Goal: Information Seeking & Learning: Compare options

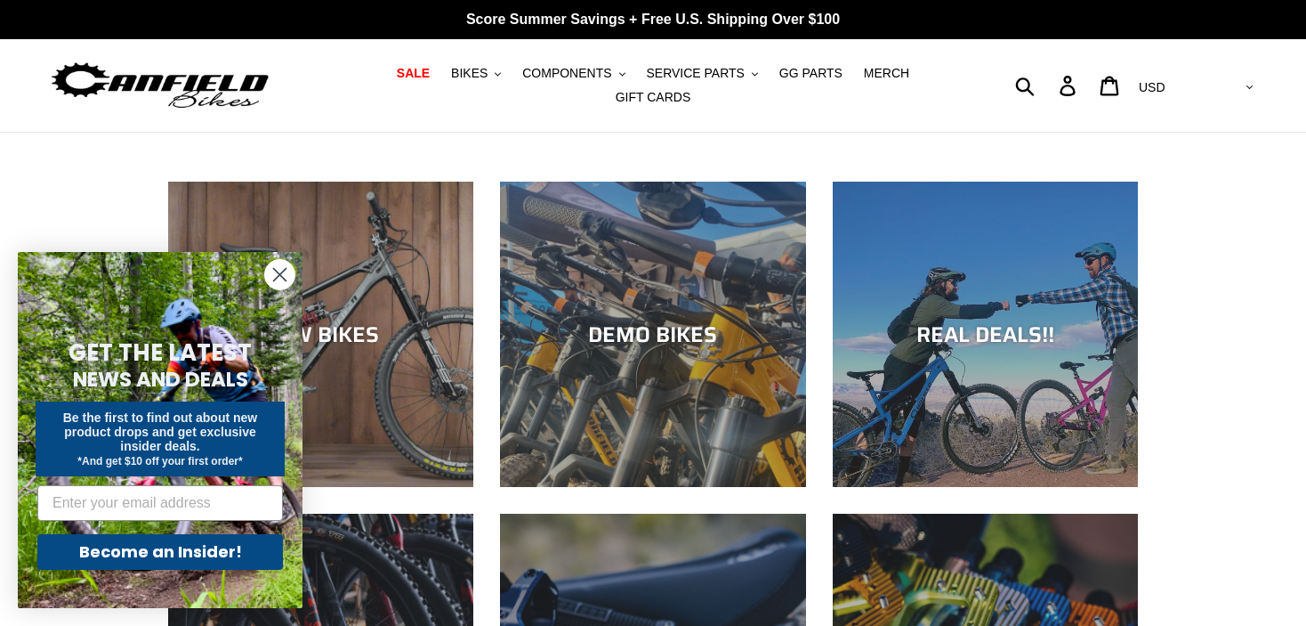
click at [282, 270] on circle "Close dialog" at bounding box center [279, 274] width 29 height 29
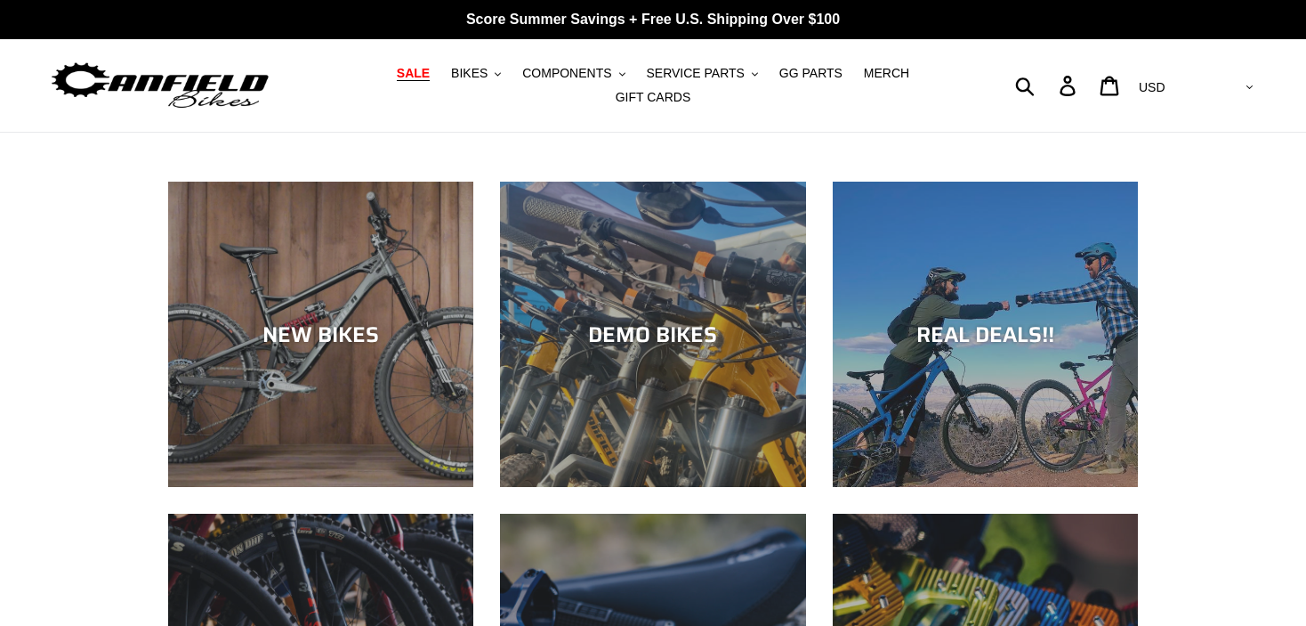
click at [417, 75] on span "SALE" at bounding box center [413, 73] width 33 height 15
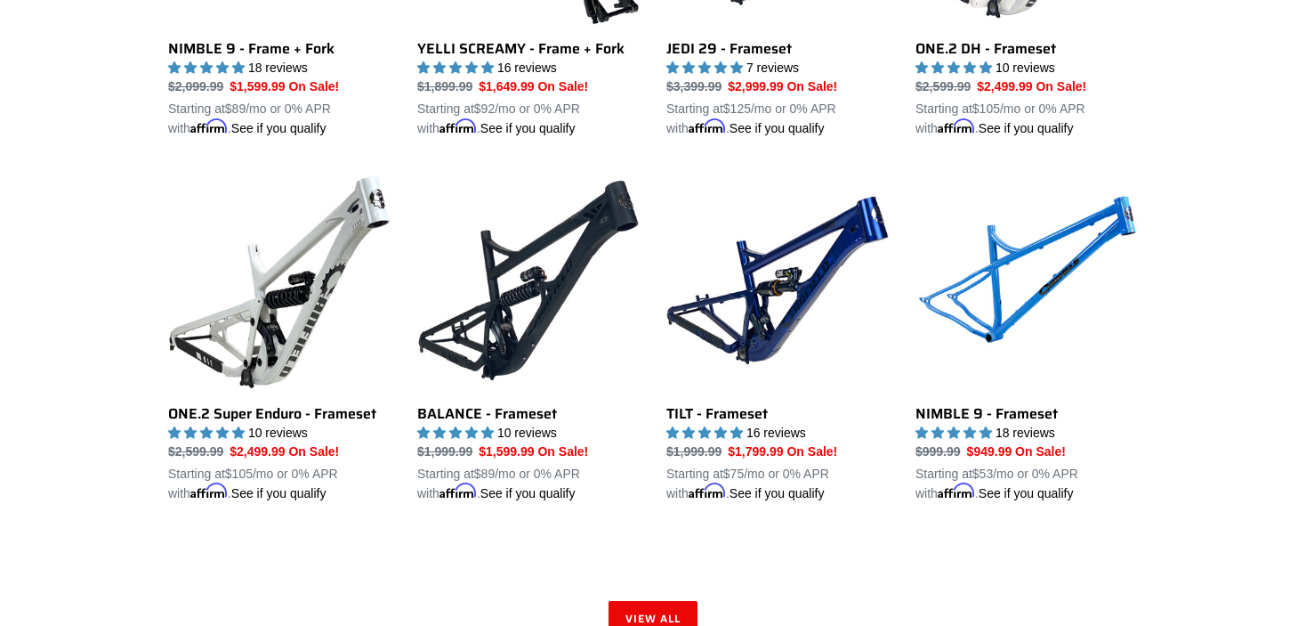
scroll to position [2559, 0]
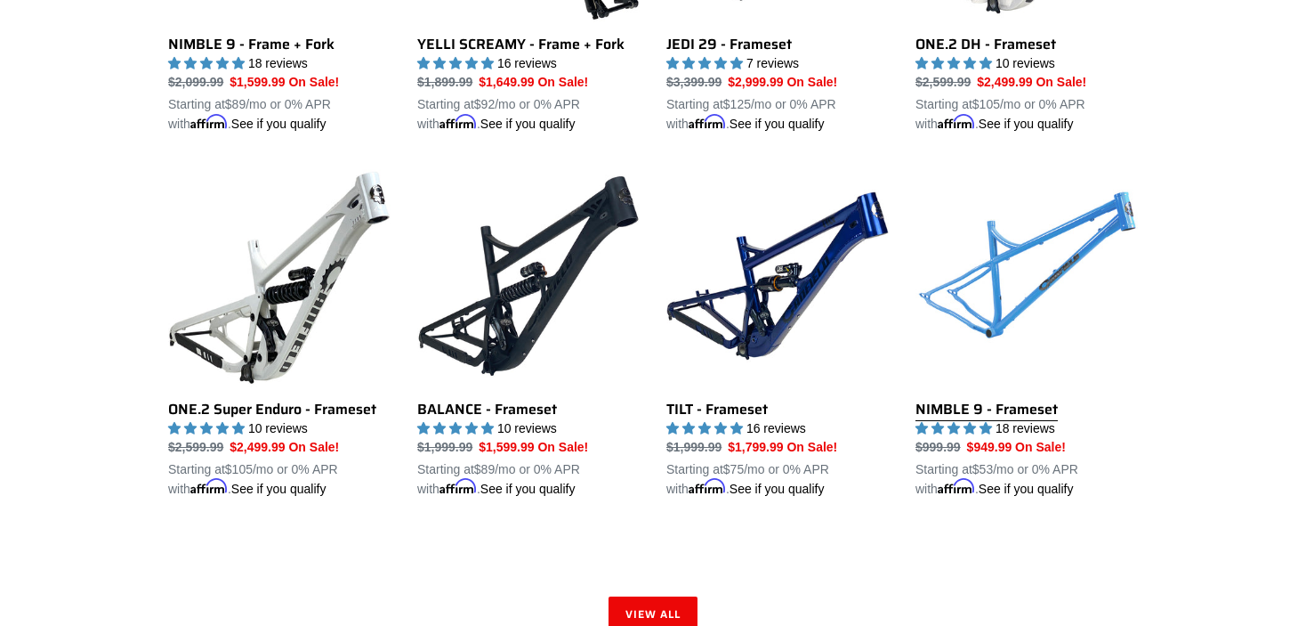
click at [991, 287] on link "NIMBLE 9 - Frameset" at bounding box center [1027, 332] width 222 height 334
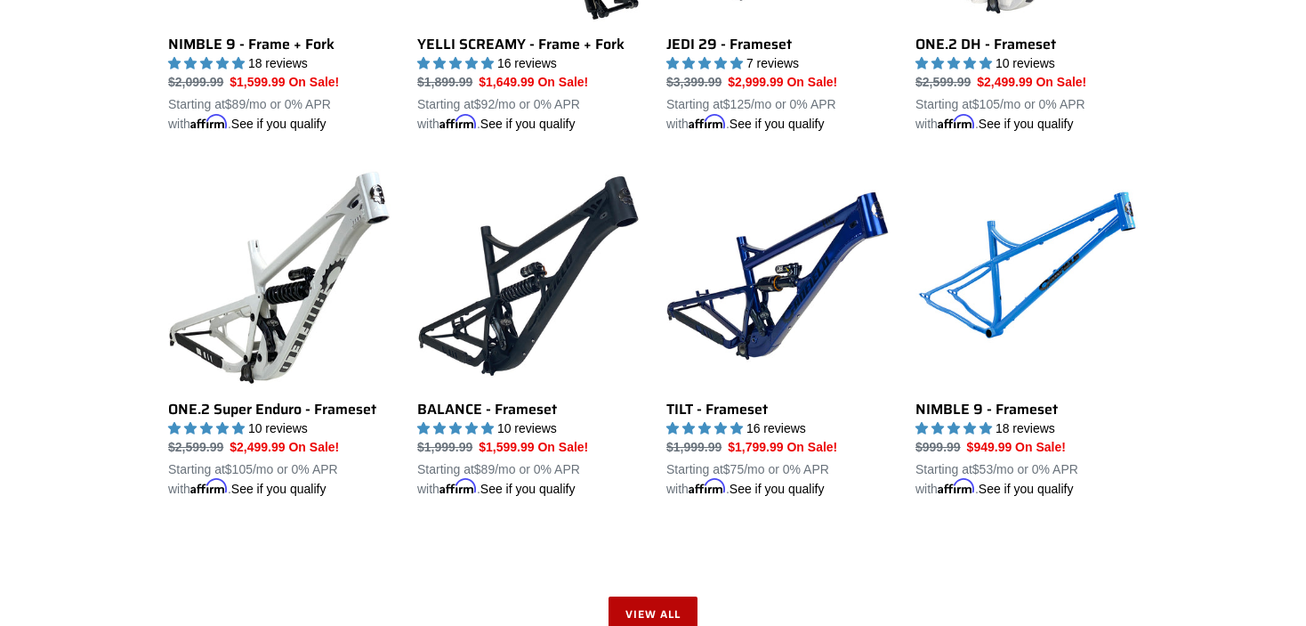
click at [651, 596] on link "View all" at bounding box center [653, 614] width 89 height 36
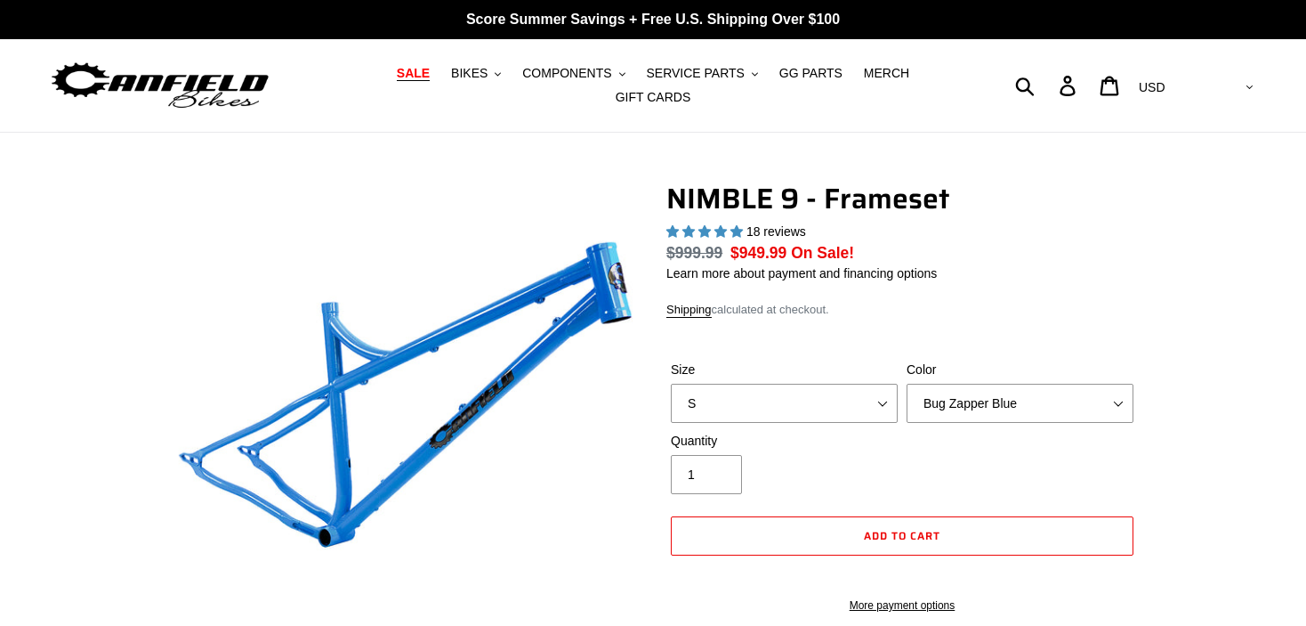
select select "highest-rating"
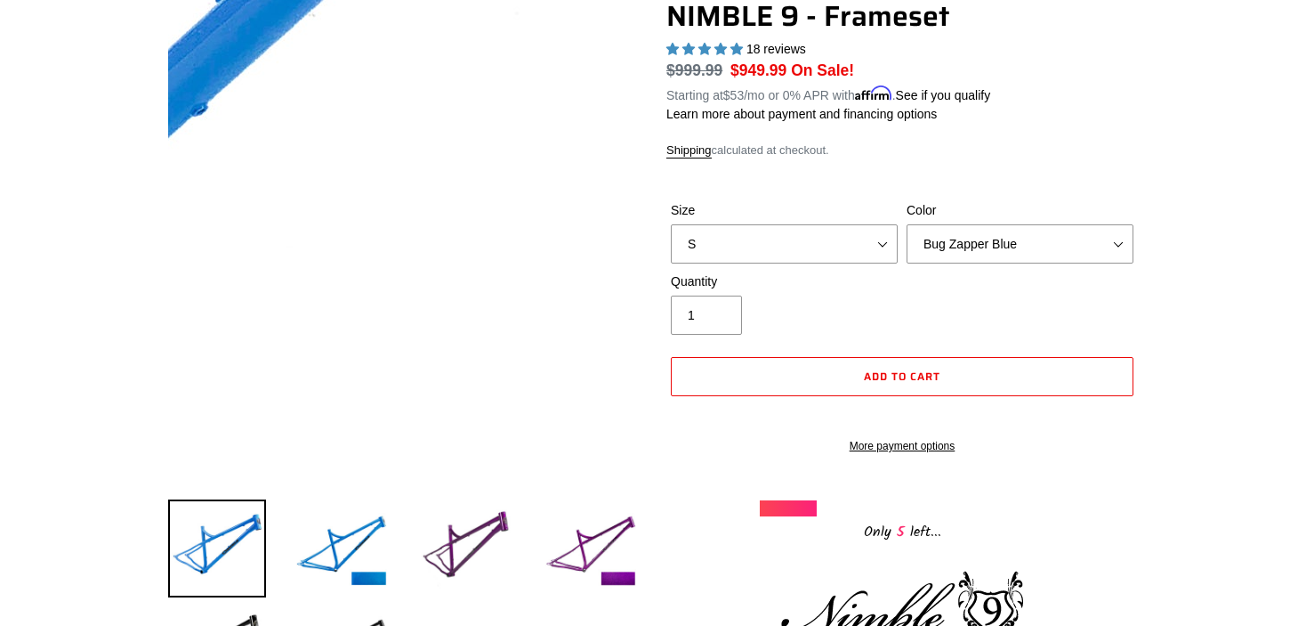
scroll to position [192, 0]
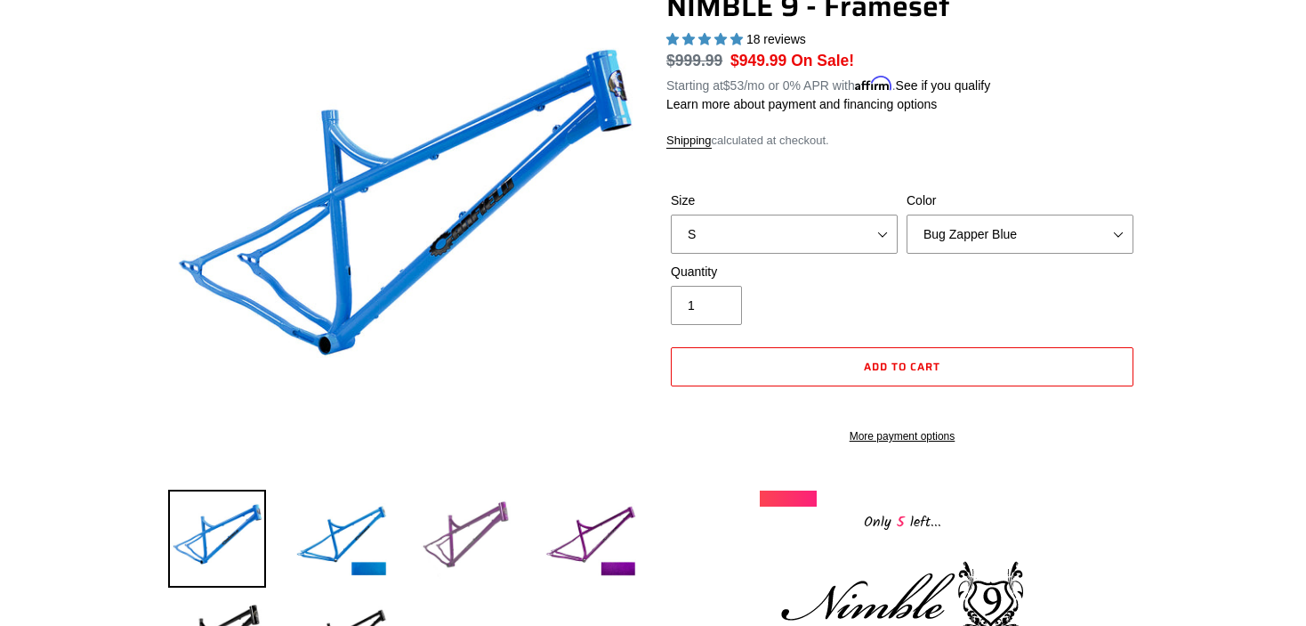
click at [471, 545] on img at bounding box center [466, 538] width 98 height 98
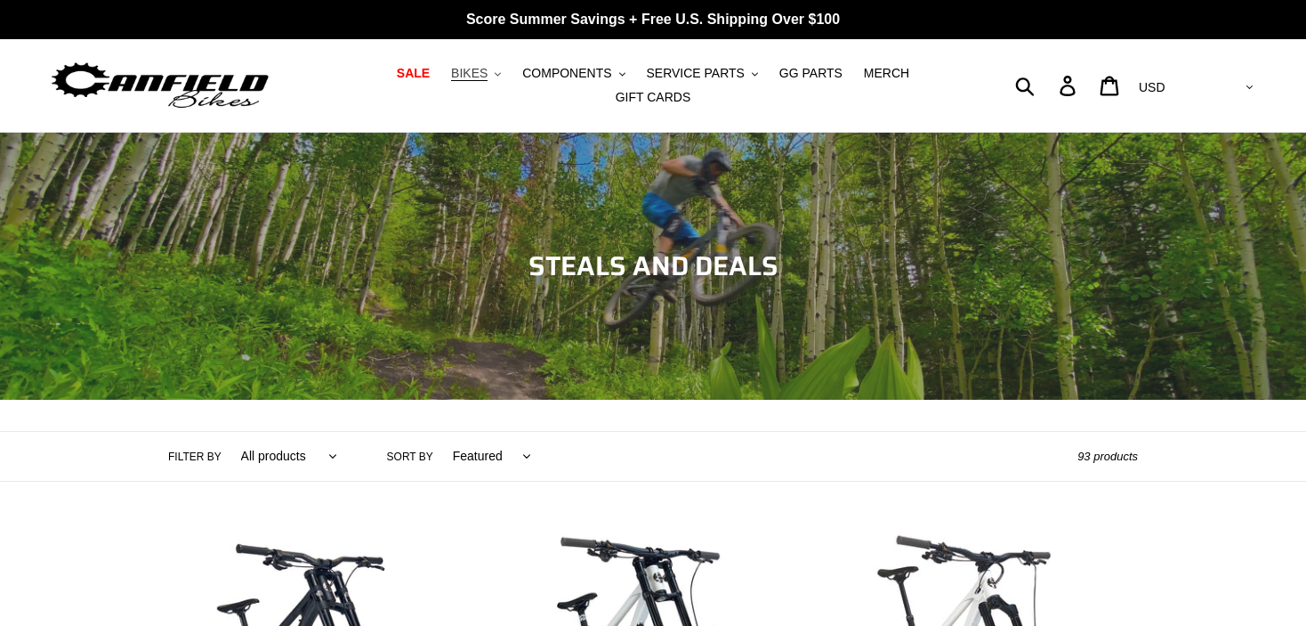
click at [484, 73] on span "BIKES" at bounding box center [469, 73] width 36 height 15
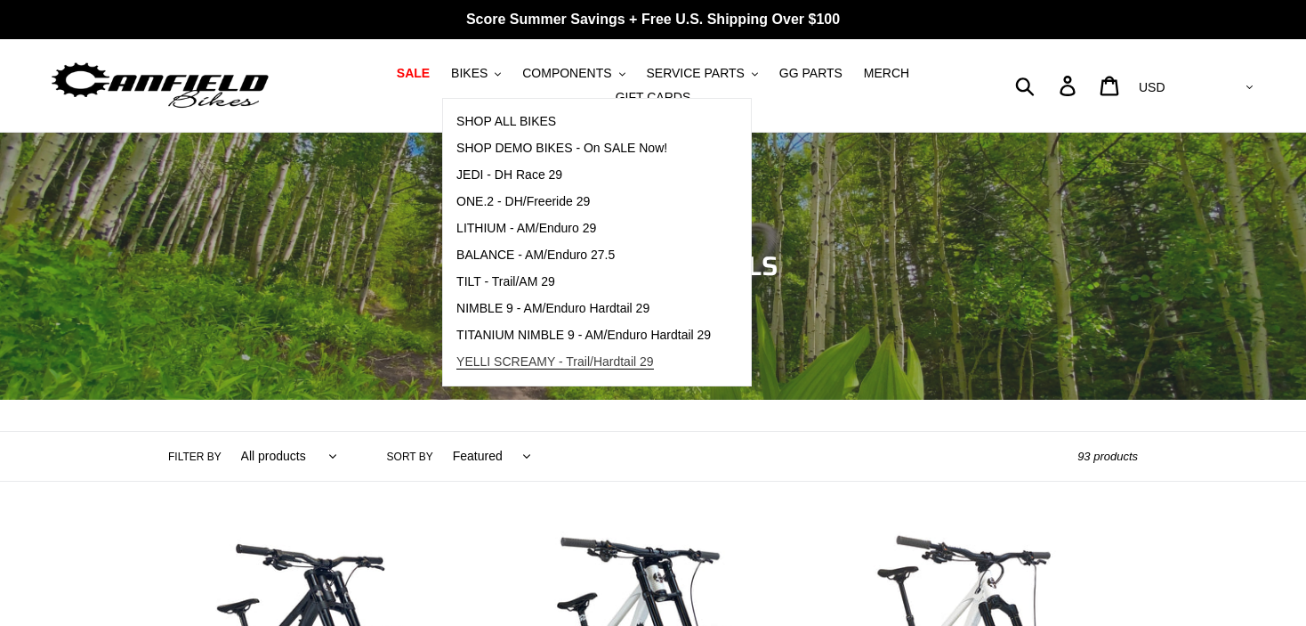
click at [542, 361] on span "YELLI SCREAMY - Trail/Hardtail 29" at bounding box center [555, 361] width 198 height 15
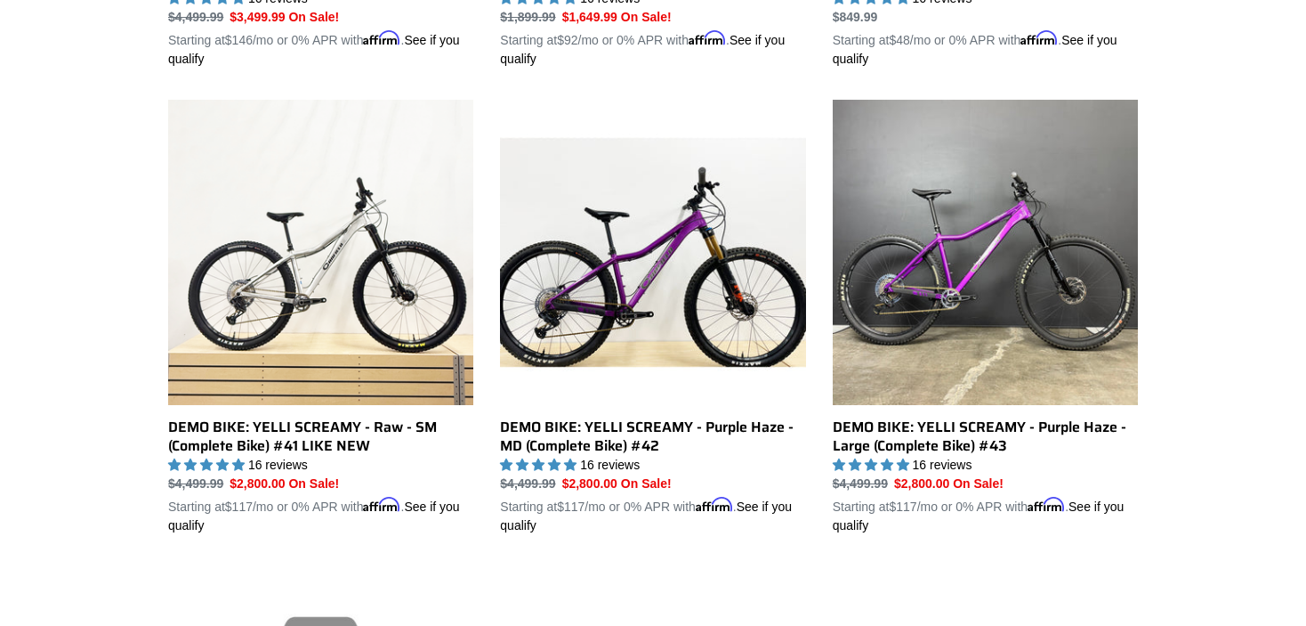
scroll to position [880, 0]
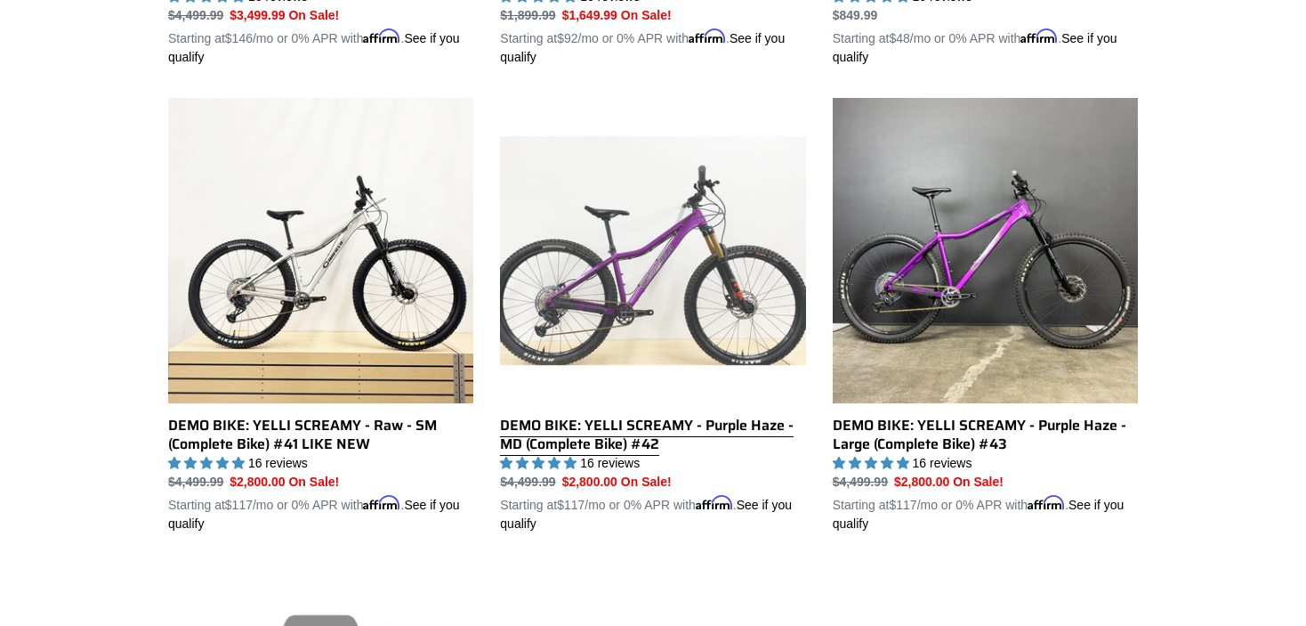
click at [650, 271] on link "DEMO BIKE: YELLI SCREAMY - Purple Haze - MD (Complete Bike) #42" at bounding box center [652, 315] width 305 height 435
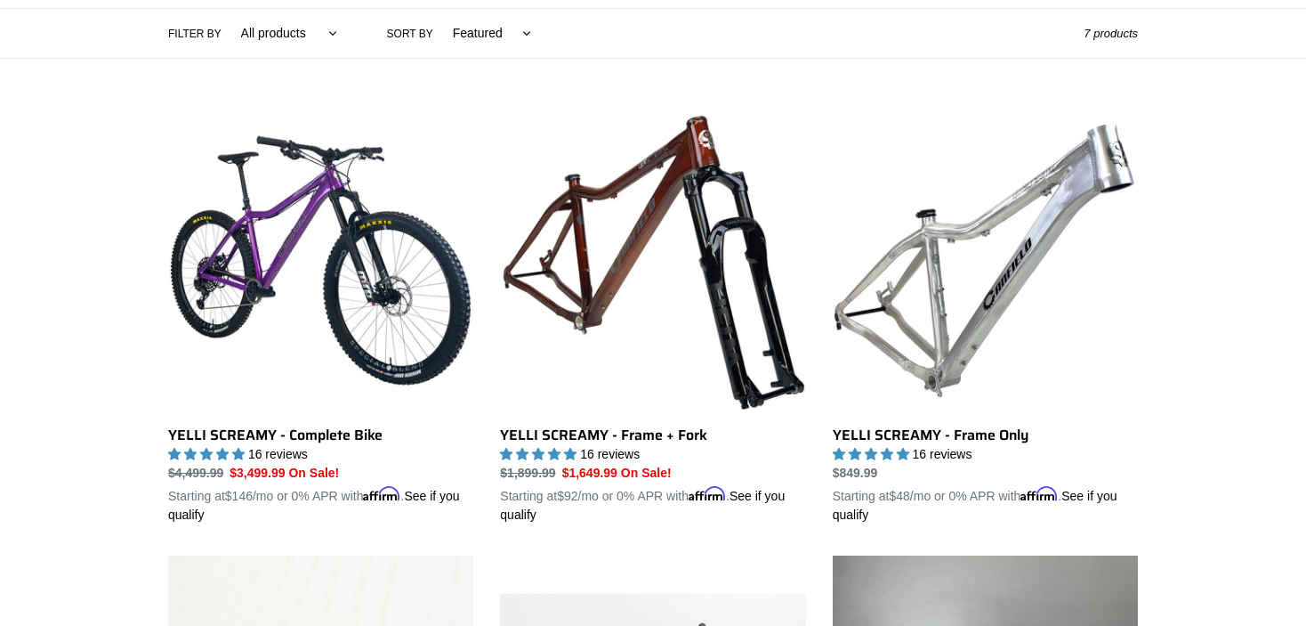
scroll to position [396, 0]
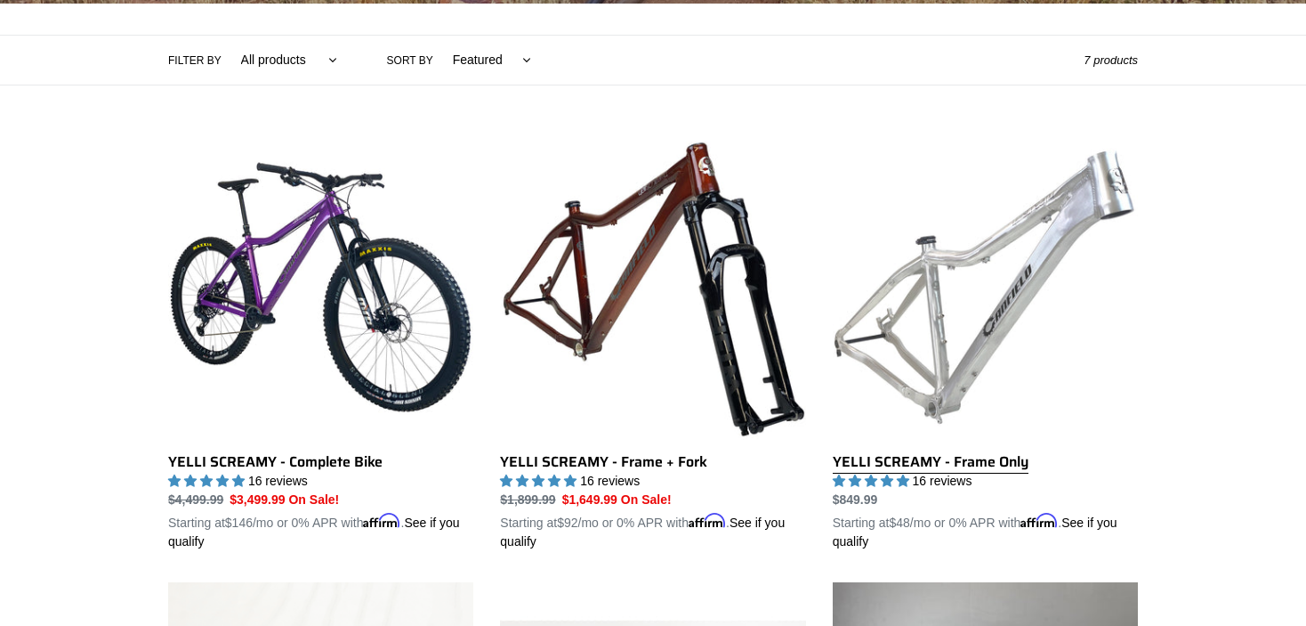
click at [967, 291] on link "YELLI SCREAMY - Frame Only" at bounding box center [985, 342] width 305 height 416
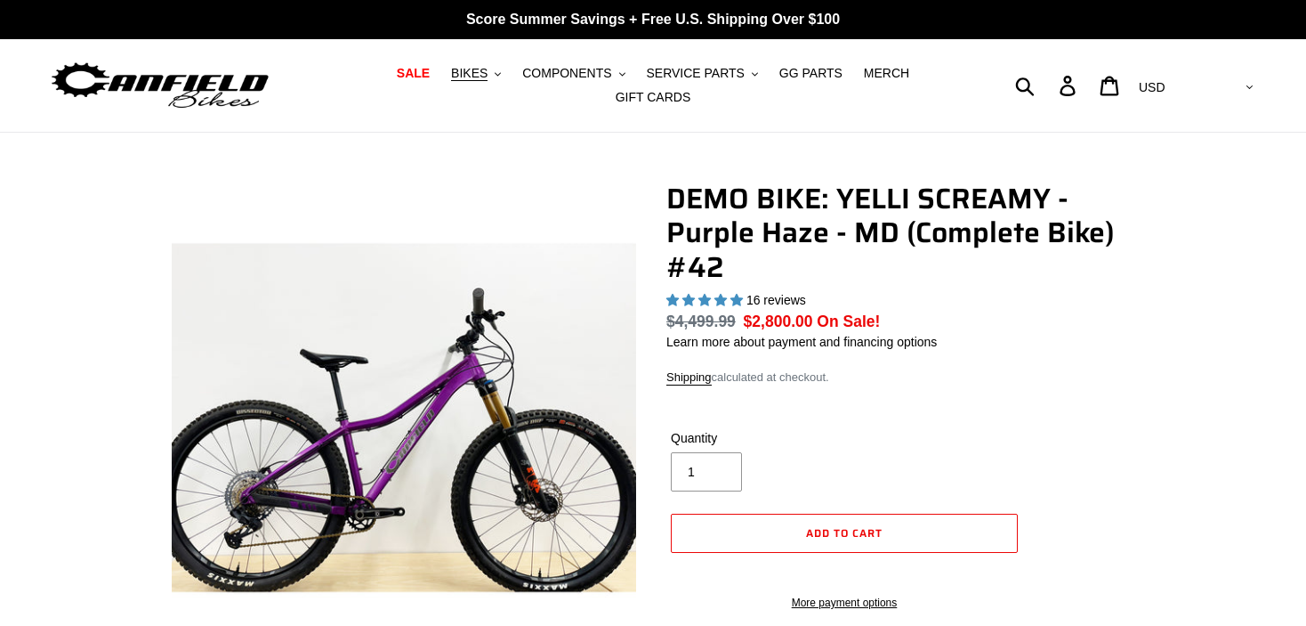
select select "highest-rating"
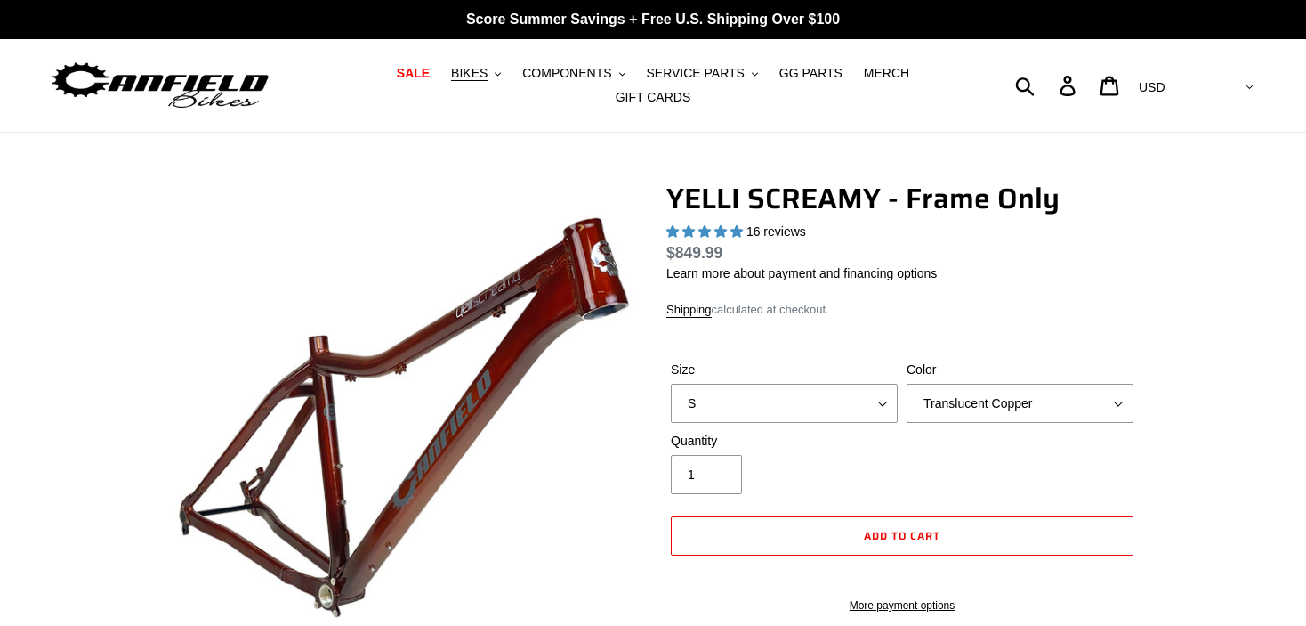
select select "highest-rating"
select select "Raw"
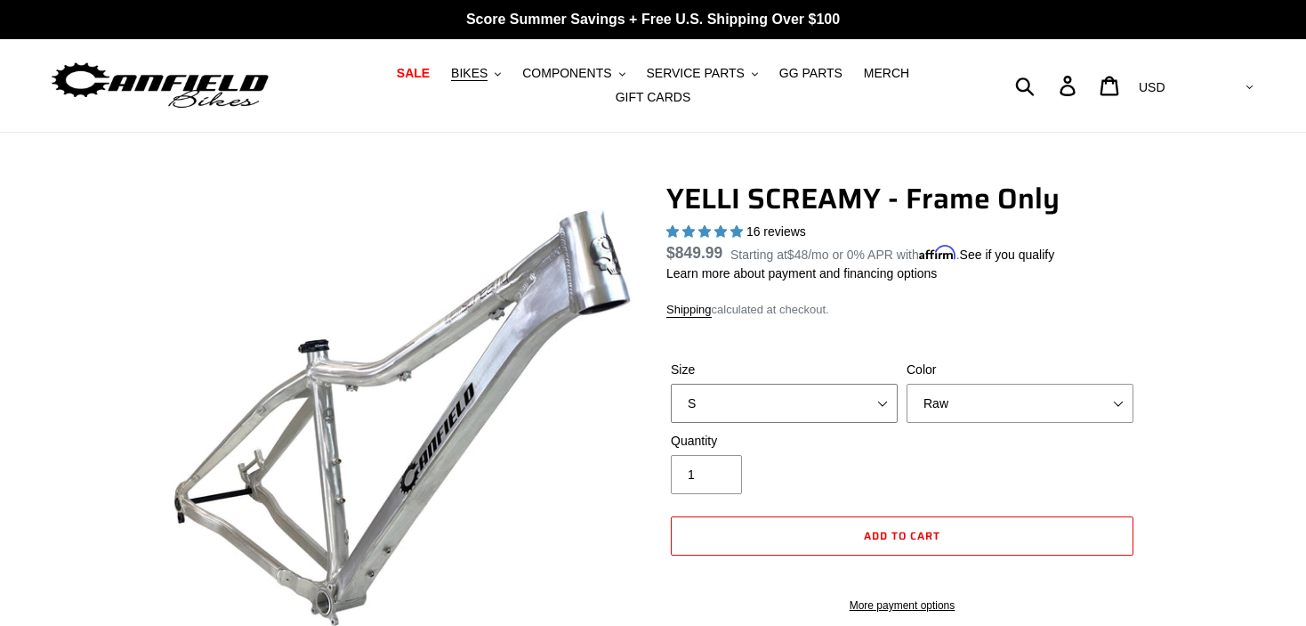
select select "M"
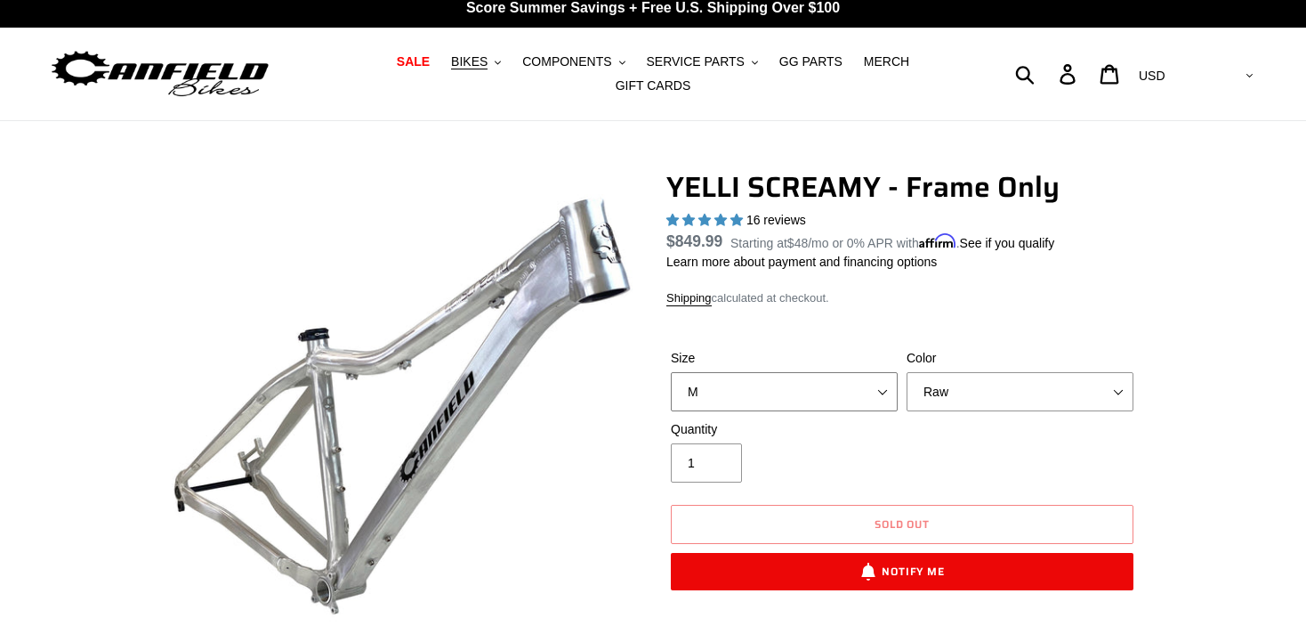
scroll to position [14, 0]
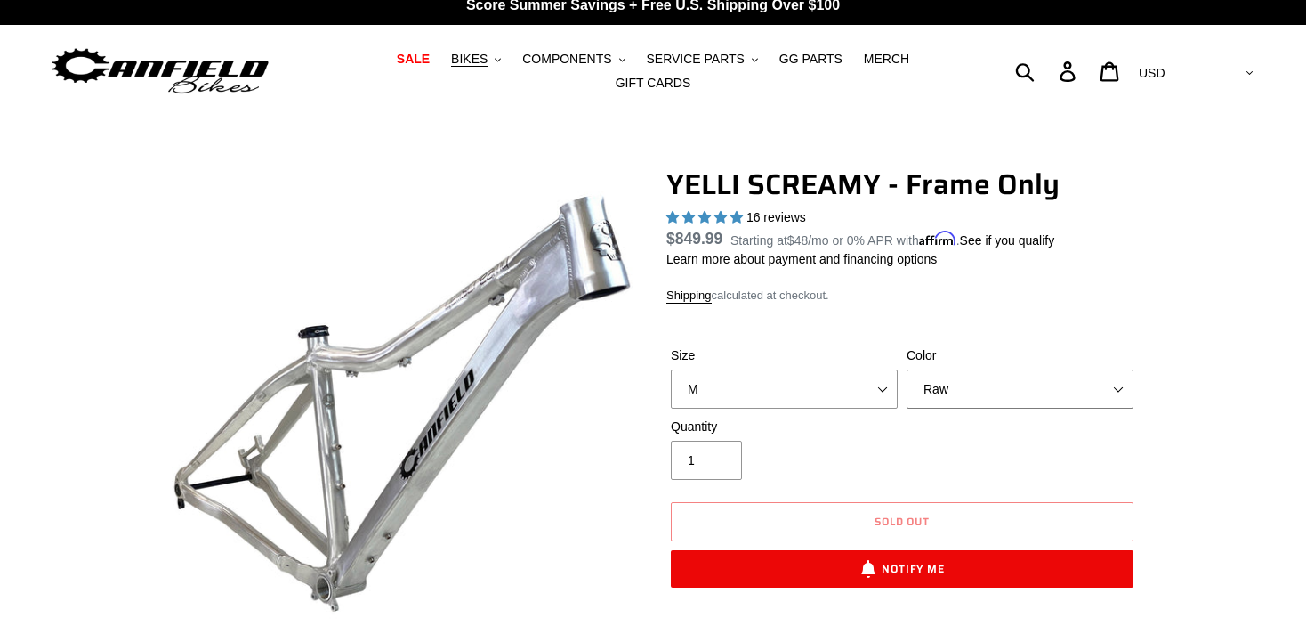
select select "Translucent Copper"
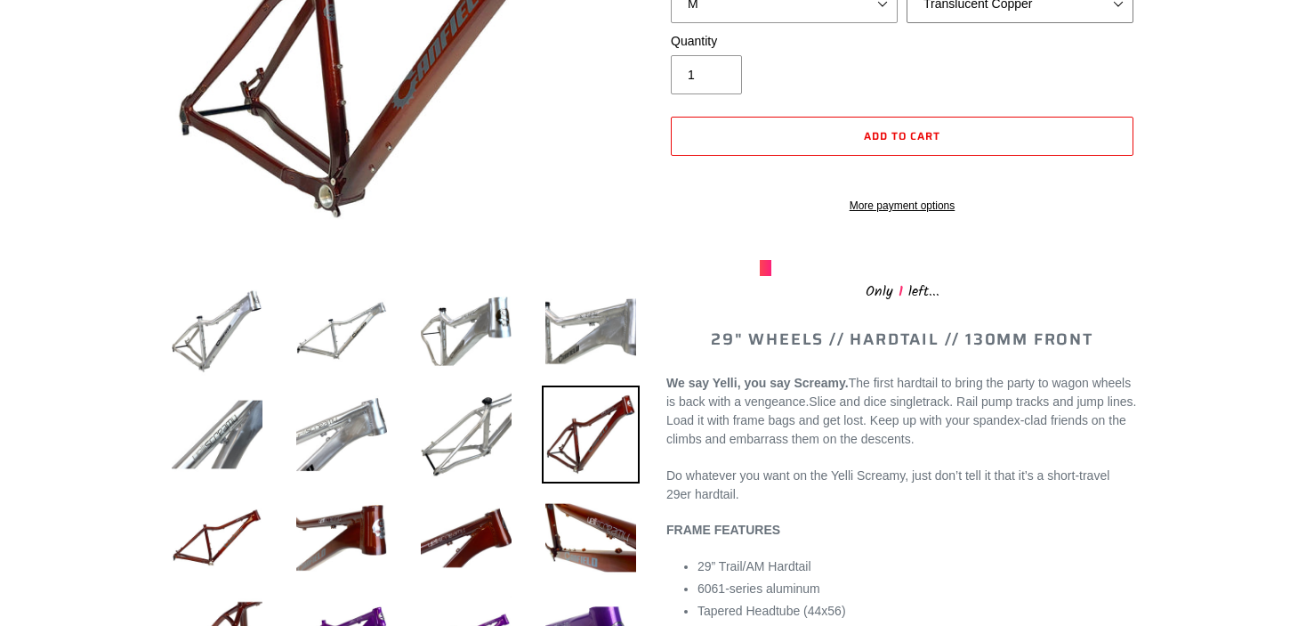
scroll to position [437, 0]
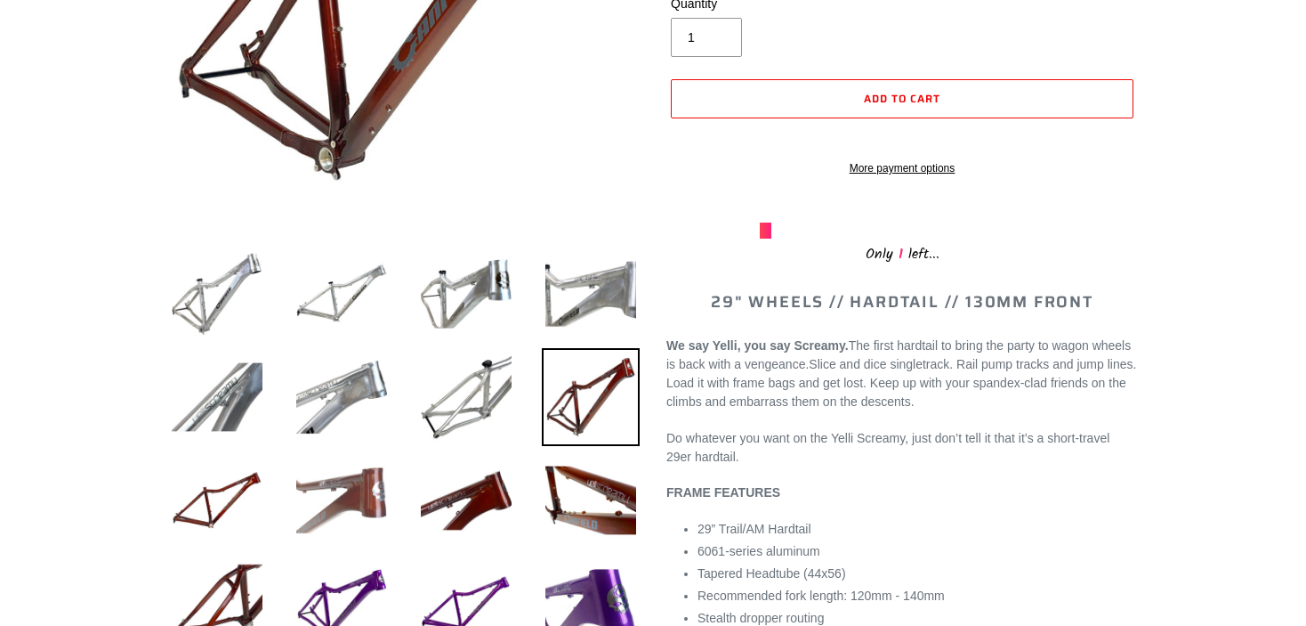
click at [338, 497] on img at bounding box center [342, 500] width 98 height 98
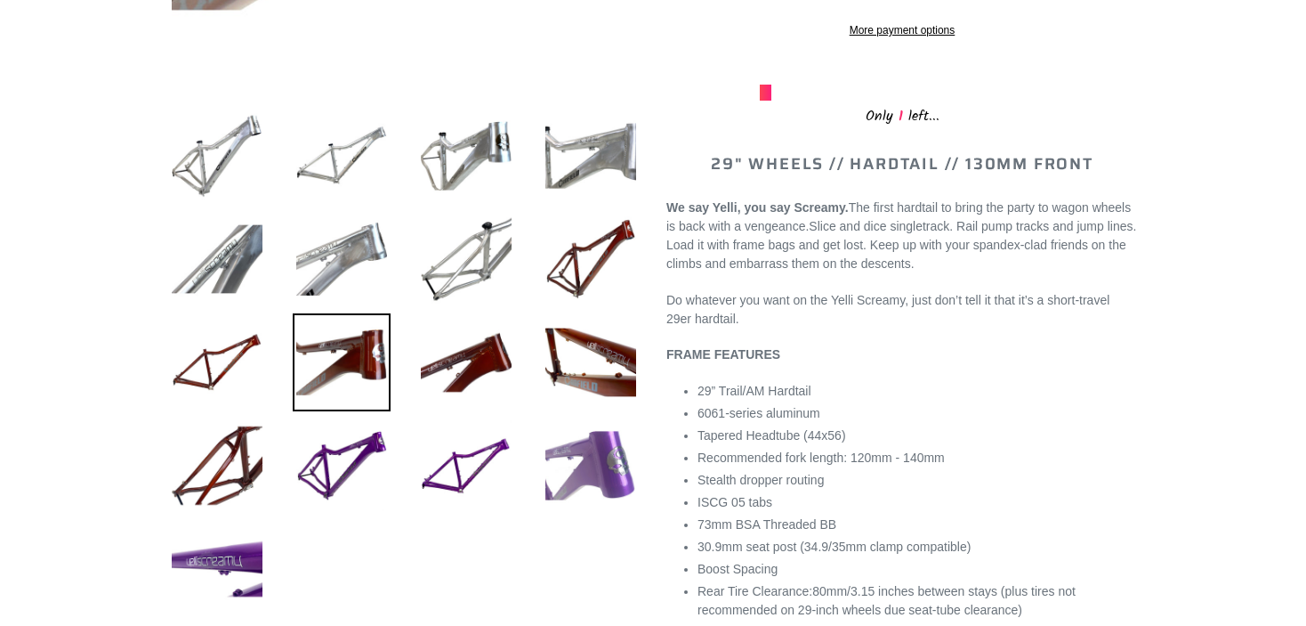
scroll to position [576, 0]
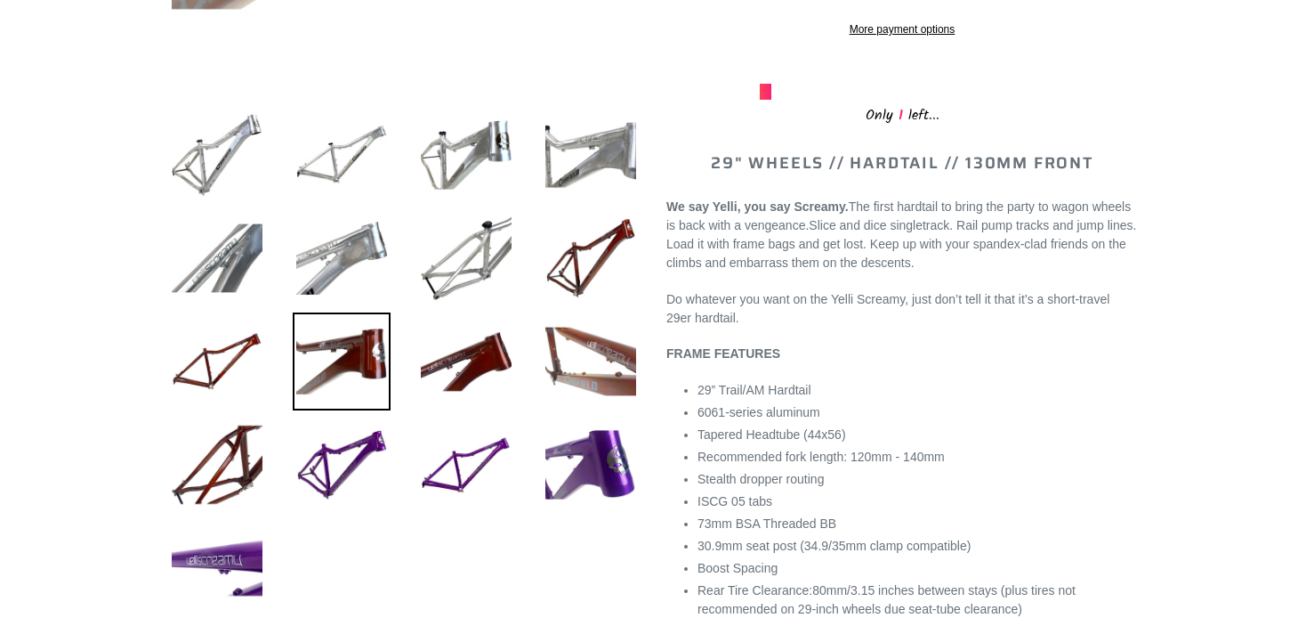
click at [596, 351] on img at bounding box center [591, 361] width 98 height 98
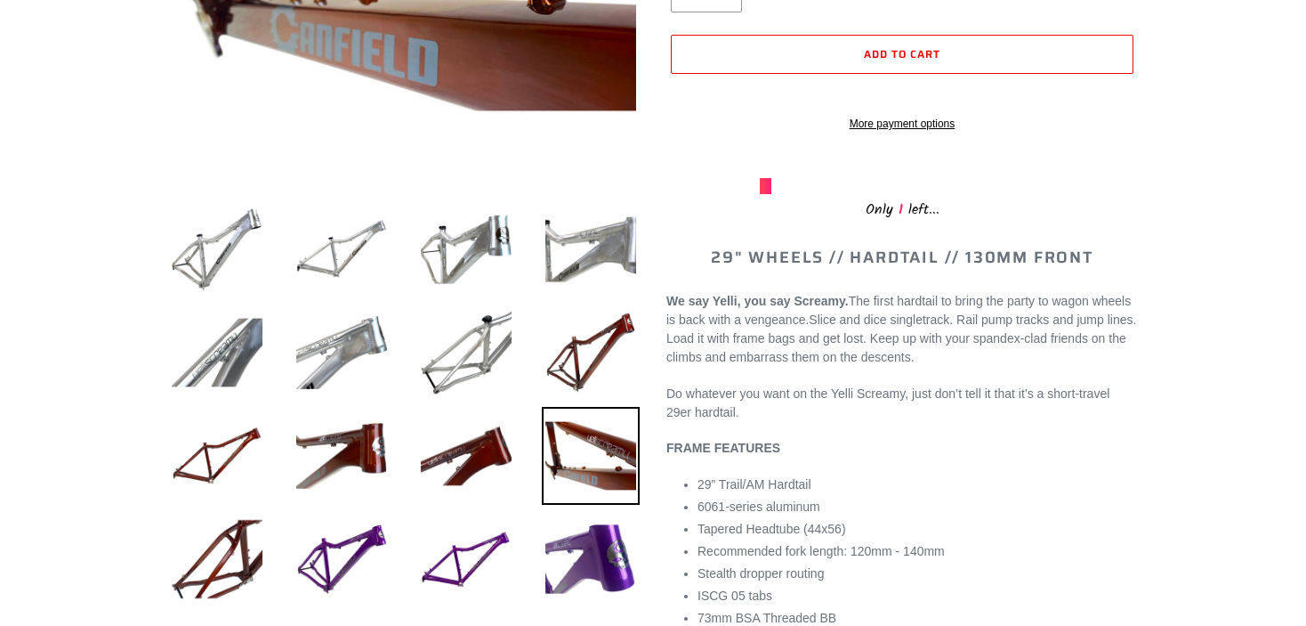
scroll to position [513, 0]
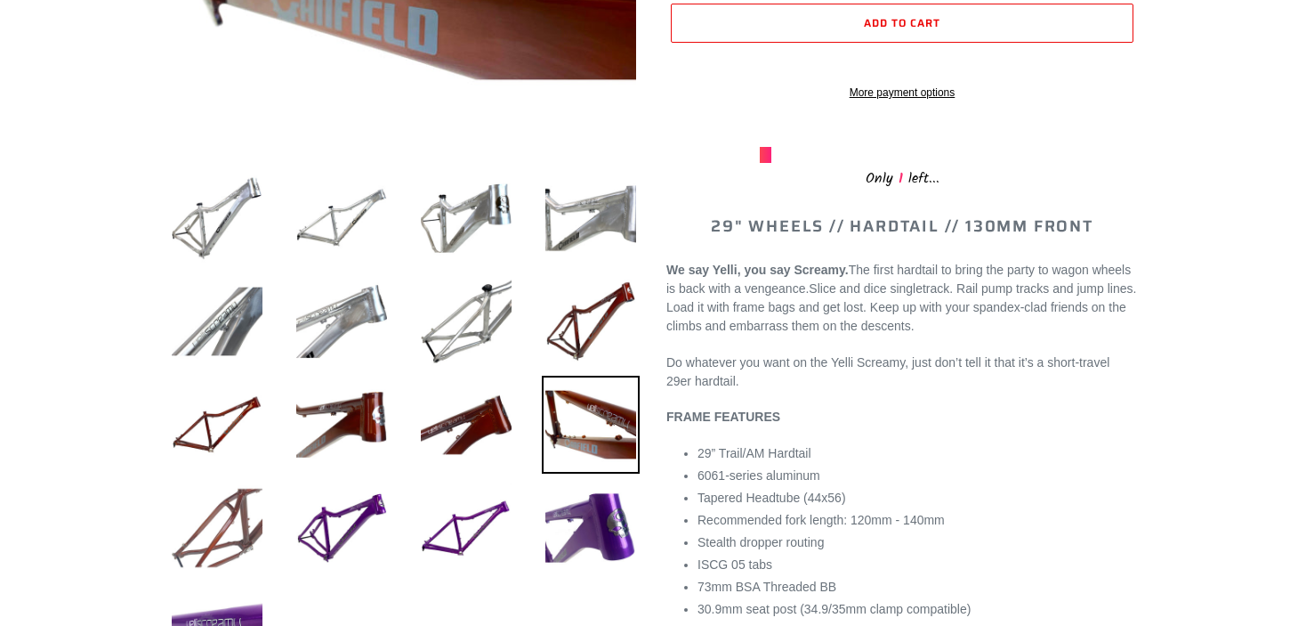
click at [243, 532] on img at bounding box center [217, 528] width 98 height 98
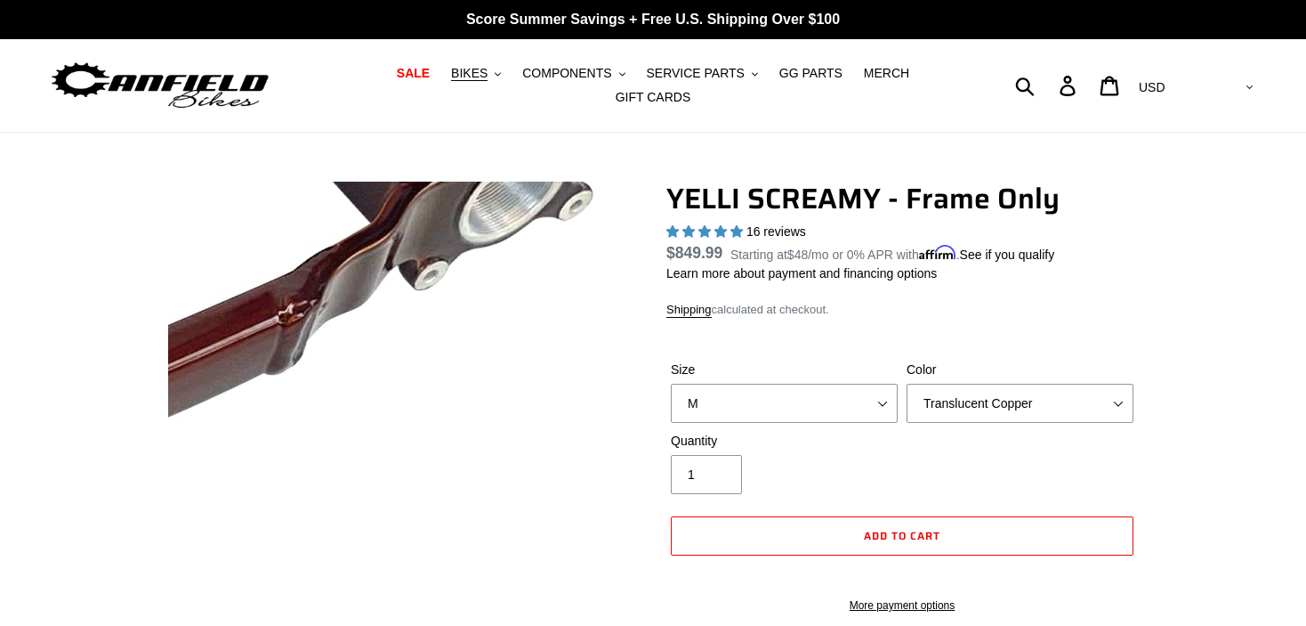
scroll to position [0, 0]
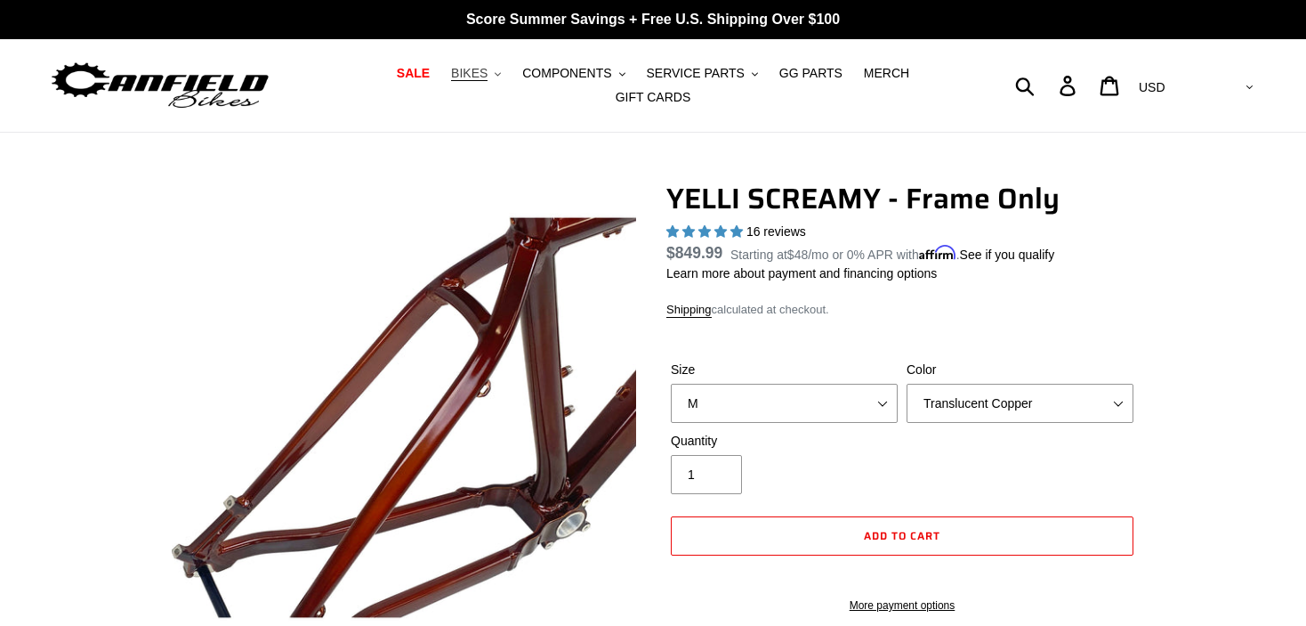
click at [480, 78] on span "BIKES" at bounding box center [469, 73] width 36 height 15
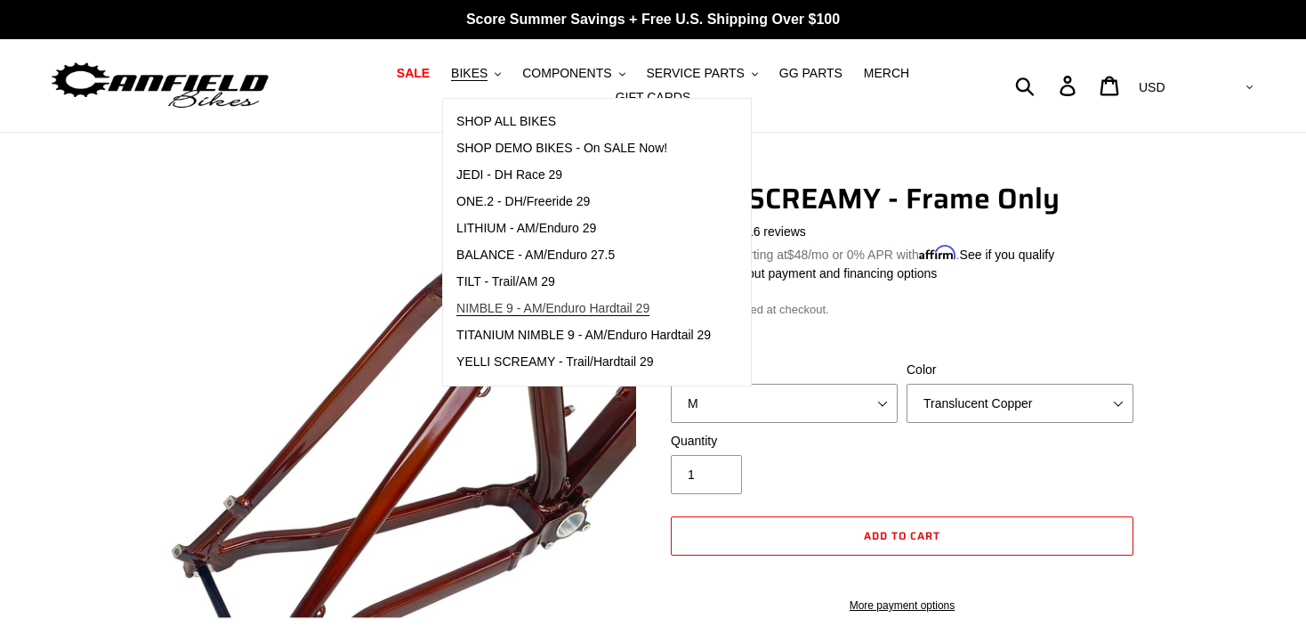
click at [521, 305] on span "NIMBLE 9 - AM/Enduro Hardtail 29" at bounding box center [552, 308] width 193 height 15
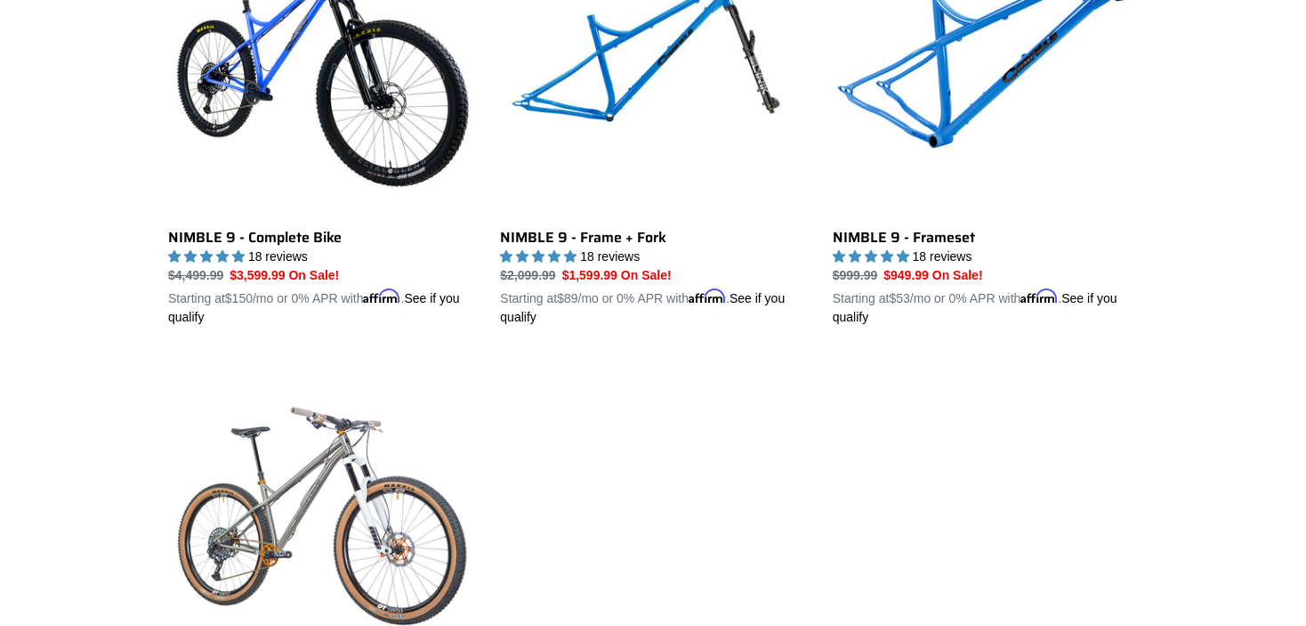
scroll to position [513, 0]
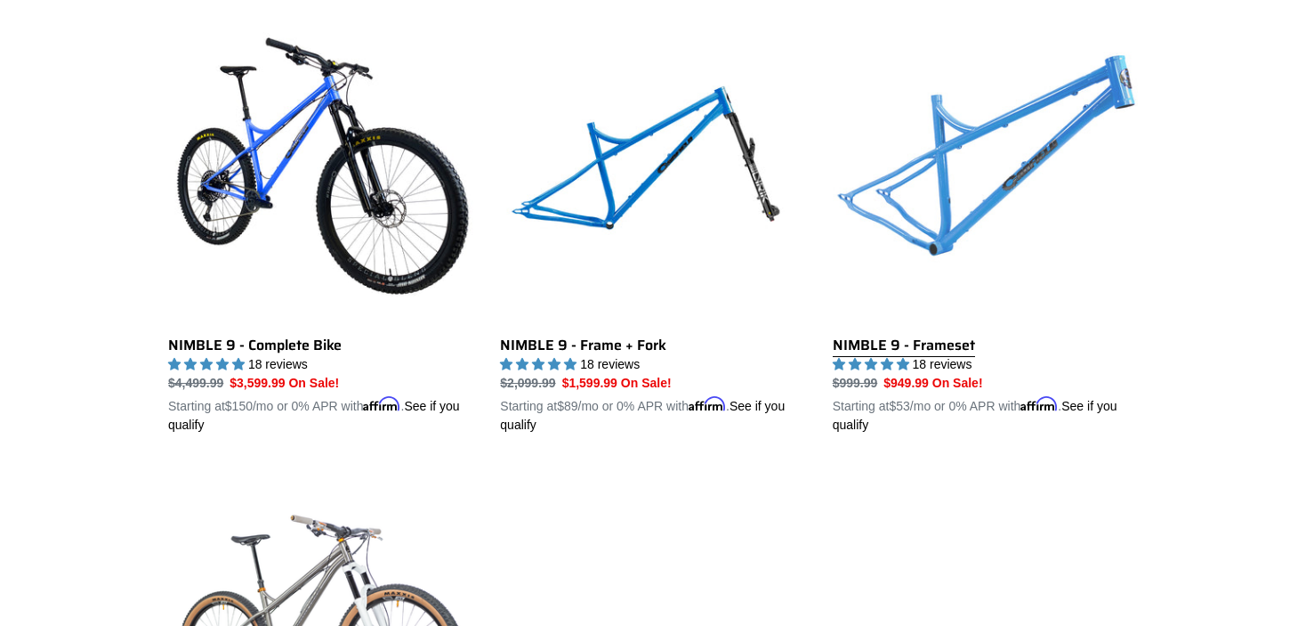
click at [940, 180] on link "NIMBLE 9 - Frameset" at bounding box center [985, 226] width 305 height 416
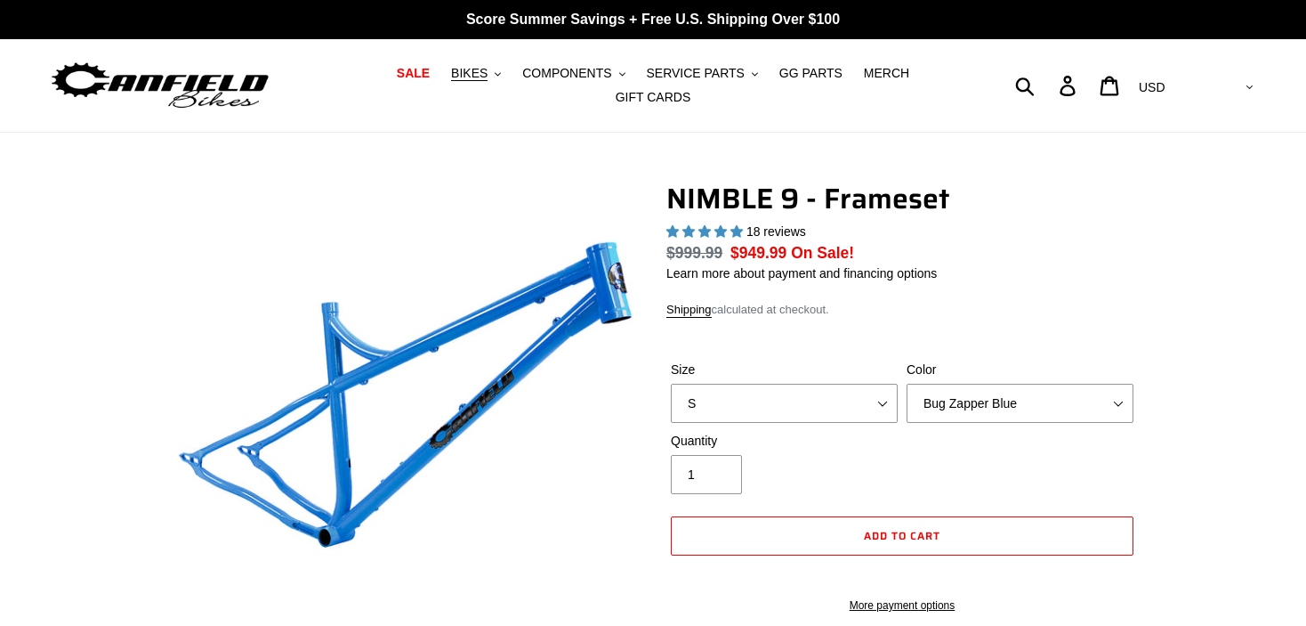
select select "highest-rating"
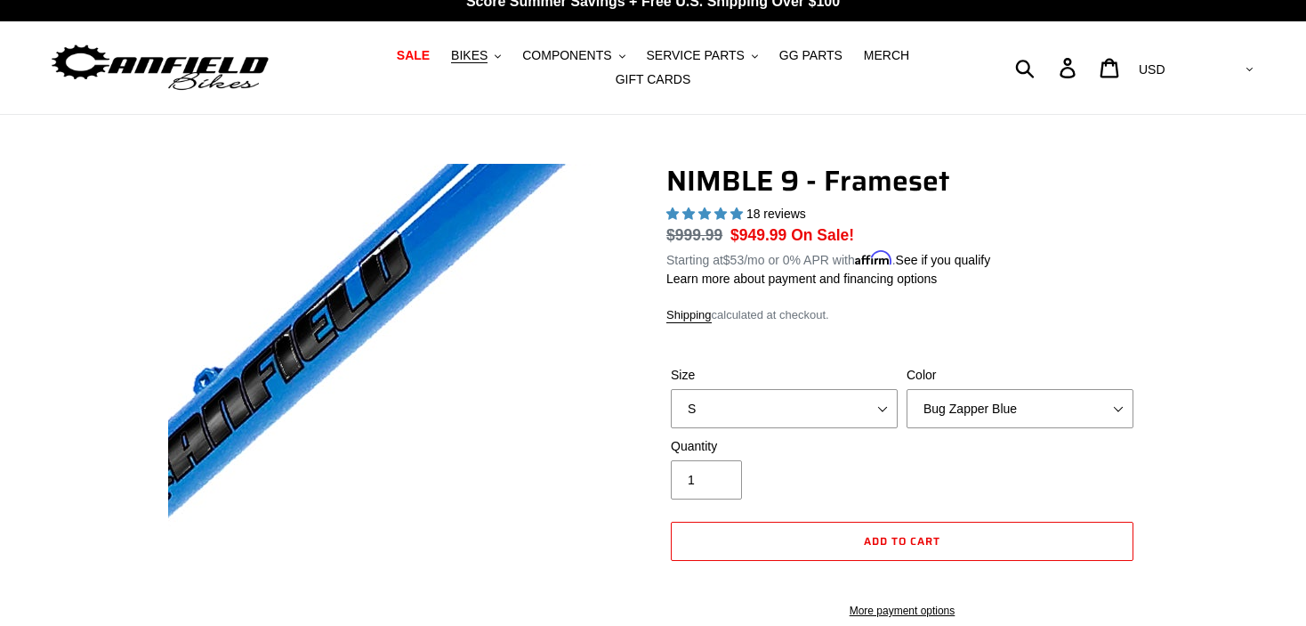
scroll to position [19, 0]
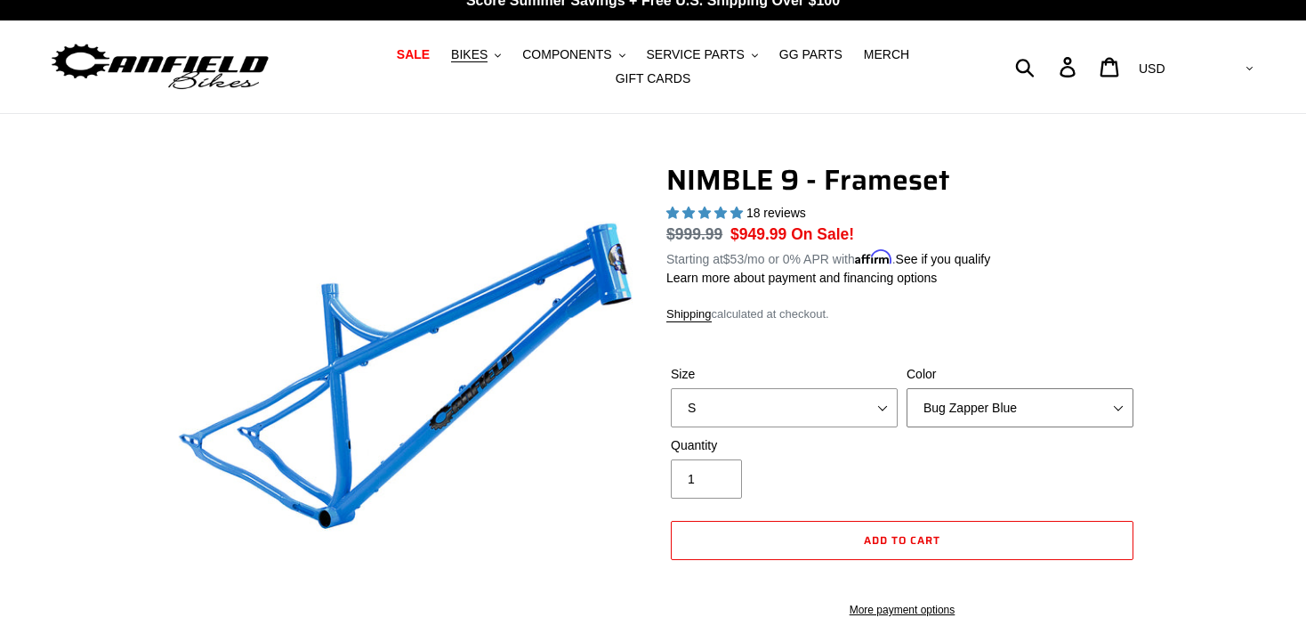
select select "Galaxy Black"
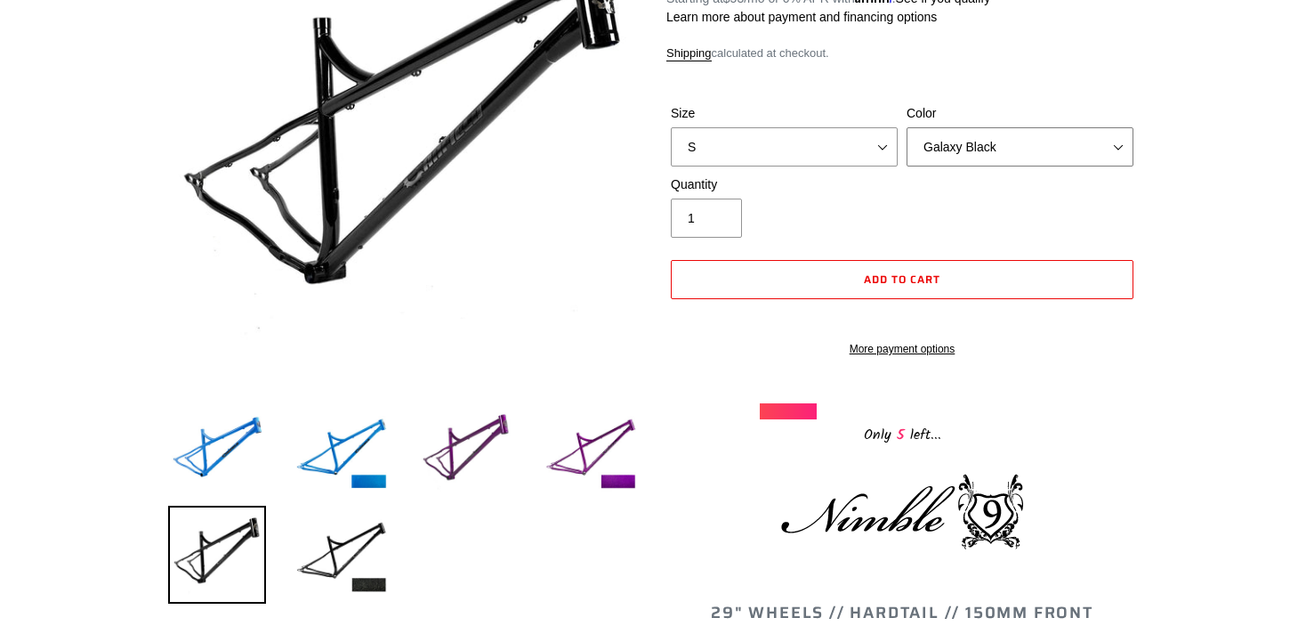
scroll to position [186, 0]
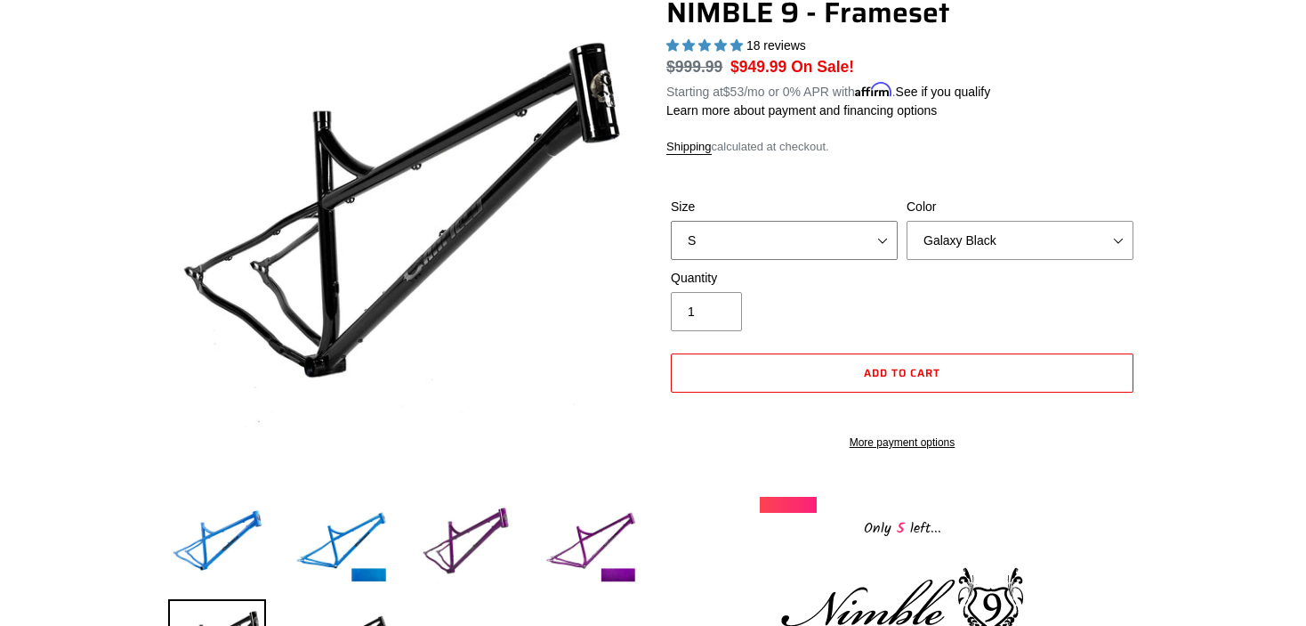
select select "M"
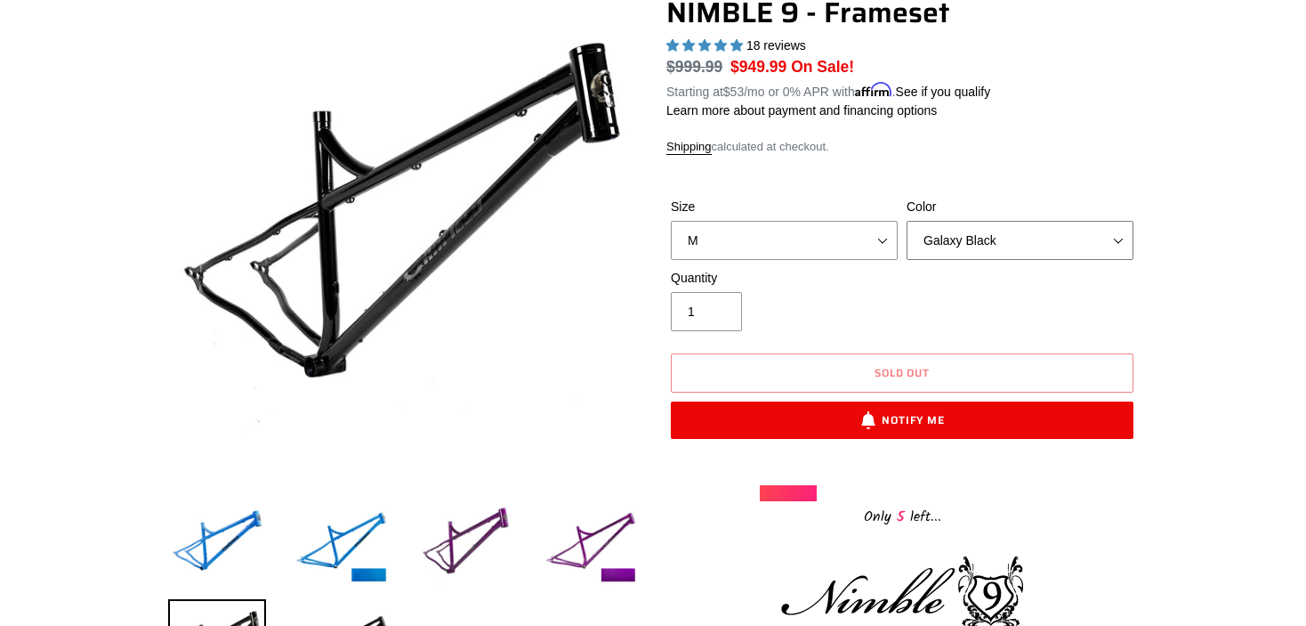
select select "Bug Zapper Blue"
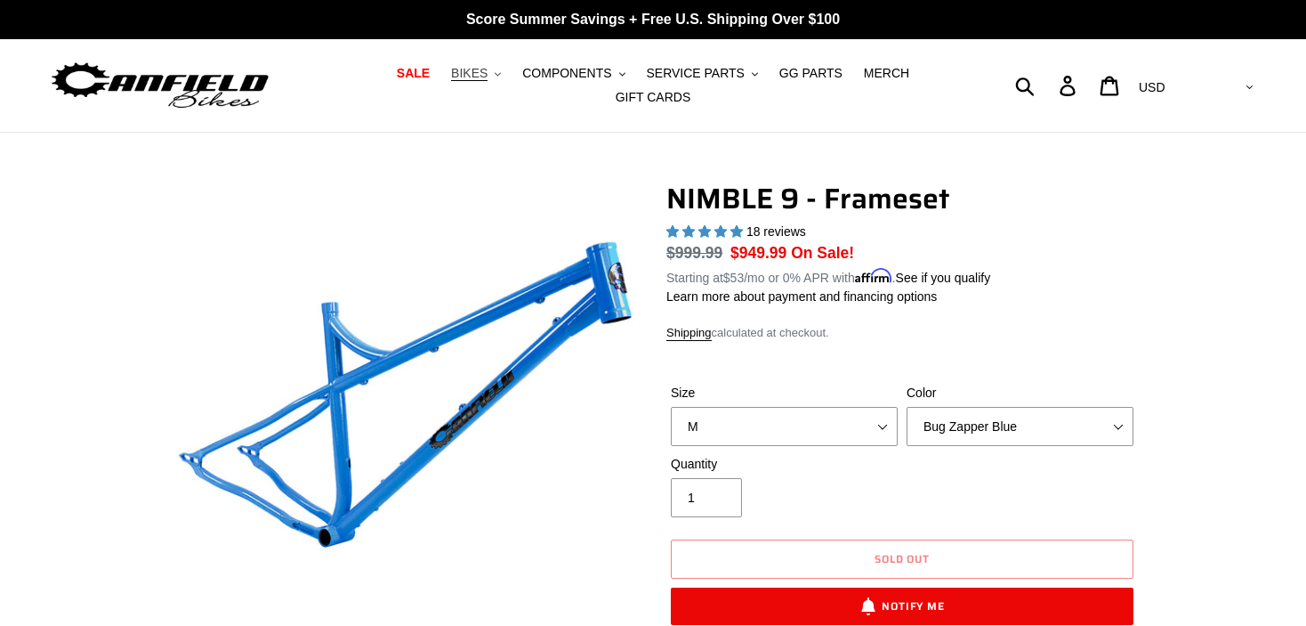
click at [480, 74] on span "BIKES" at bounding box center [469, 73] width 36 height 15
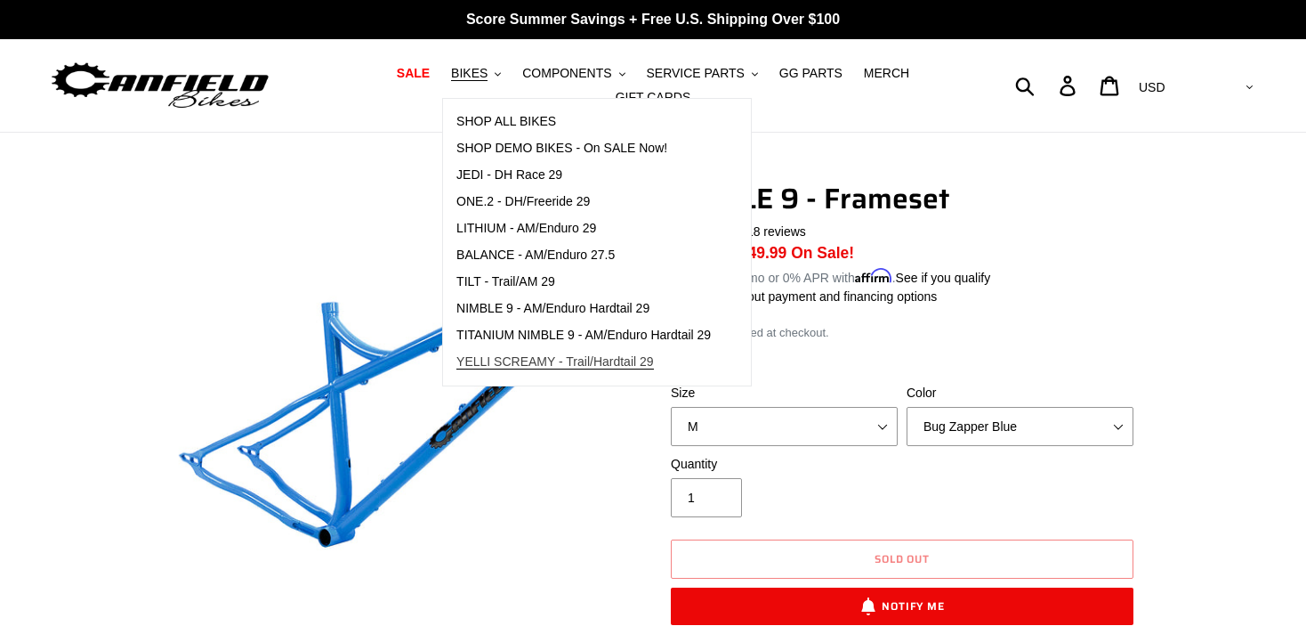
click at [532, 359] on span "YELLI SCREAMY - Trail/Hardtail 29" at bounding box center [555, 361] width 198 height 15
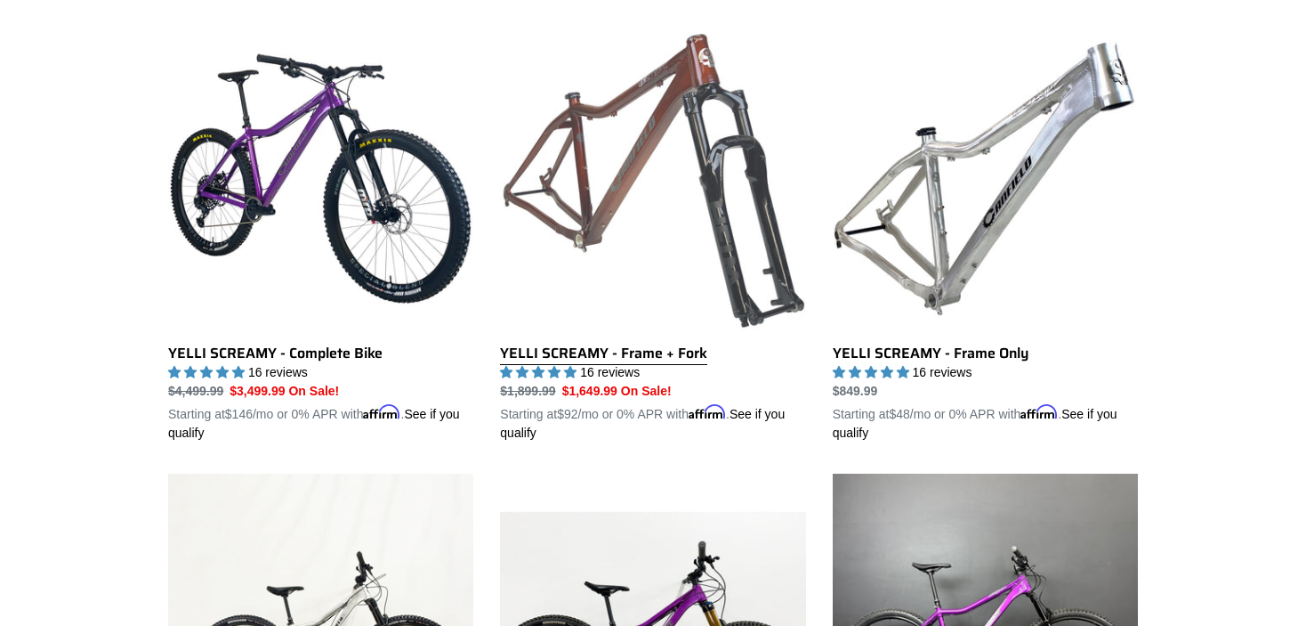
scroll to position [470, 0]
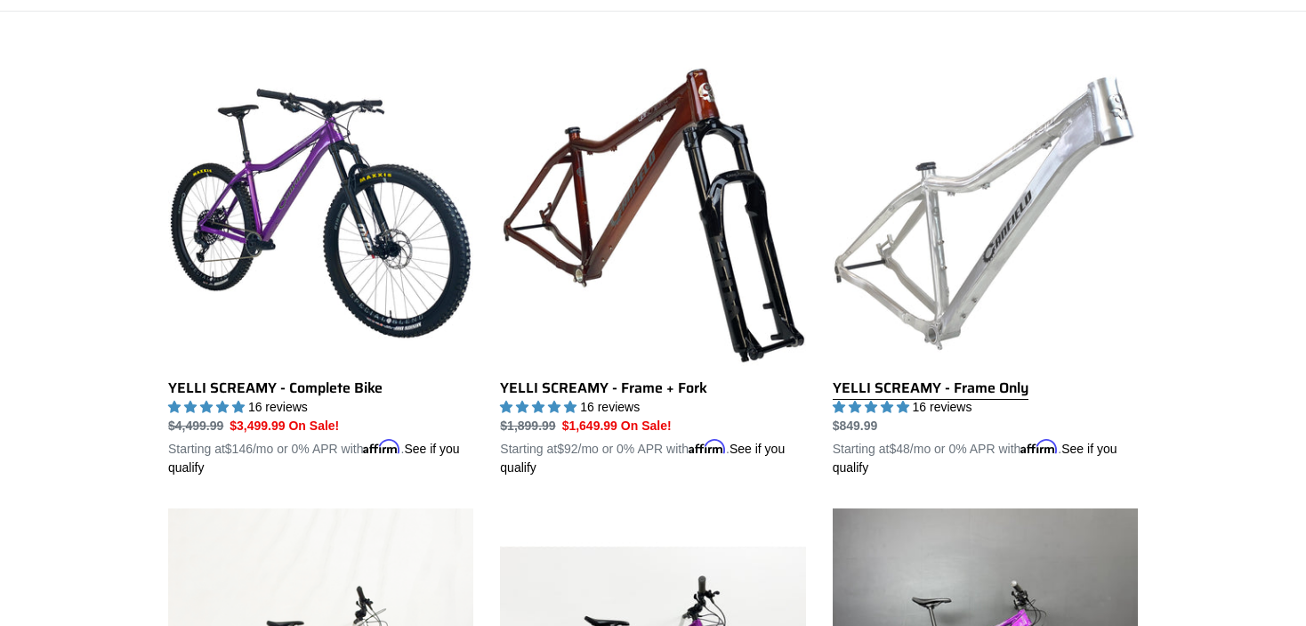
click at [959, 240] on link "YELLI SCREAMY - Frame Only" at bounding box center [985, 269] width 305 height 416
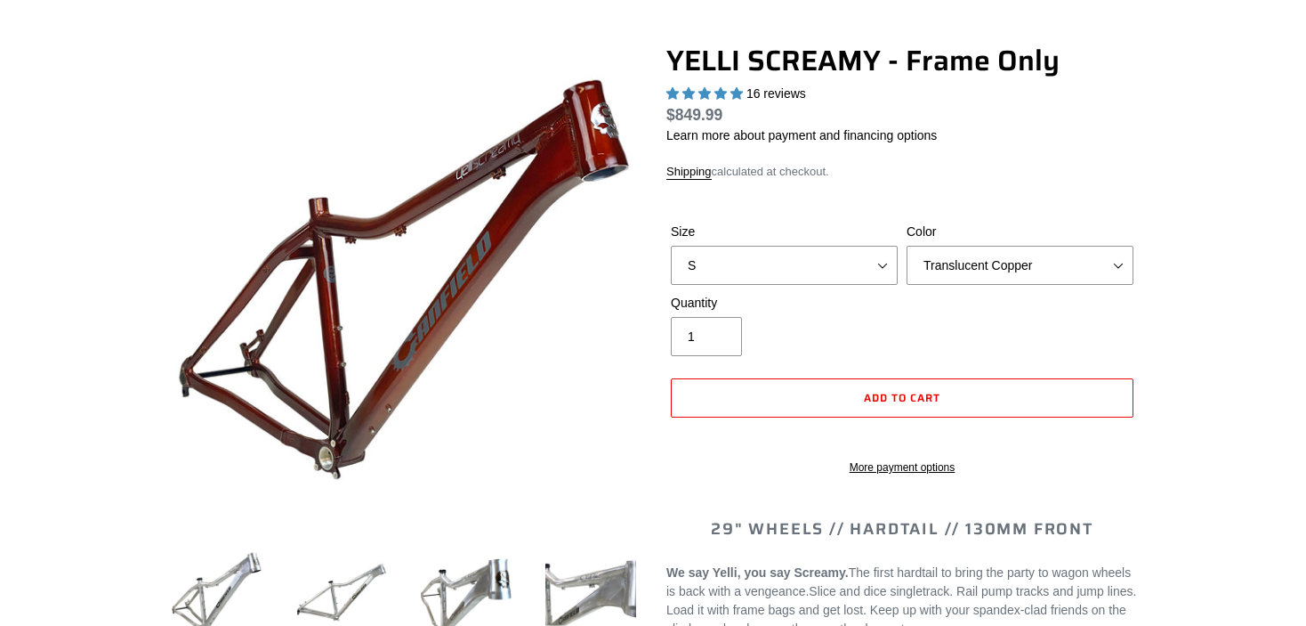
select select "highest-rating"
